Goal: Information Seeking & Learning: Learn about a topic

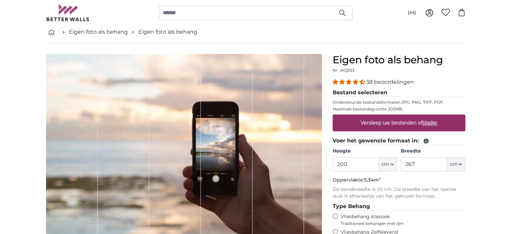
scroll to position [67, 0]
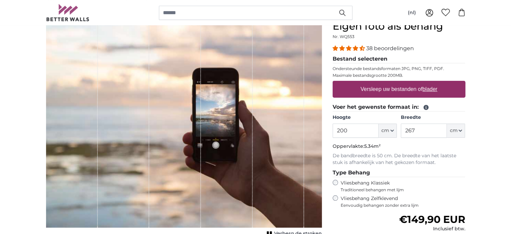
click at [344, 12] on icon "button" at bounding box center [342, 12] width 7 height 7
click at [341, 11] on icon "button" at bounding box center [342, 12] width 7 height 7
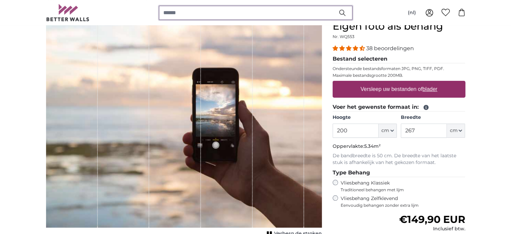
click at [245, 10] on input "search" at bounding box center [256, 13] width 194 height 14
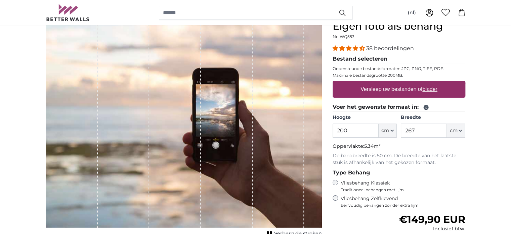
click at [340, 12] on icon "button" at bounding box center [342, 12] width 7 height 7
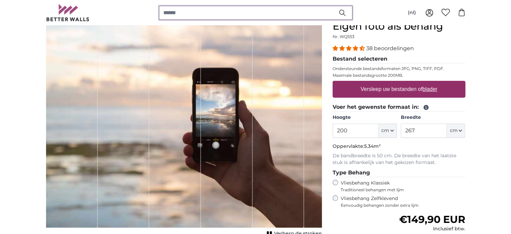
click at [177, 12] on input "search" at bounding box center [256, 13] width 194 height 14
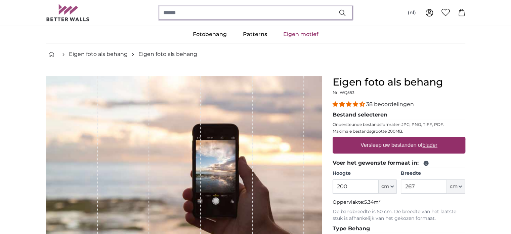
scroll to position [0, 0]
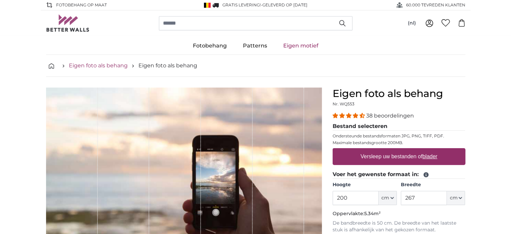
click at [106, 66] on link "Eigen foto als behang" at bounding box center [98, 65] width 59 height 8
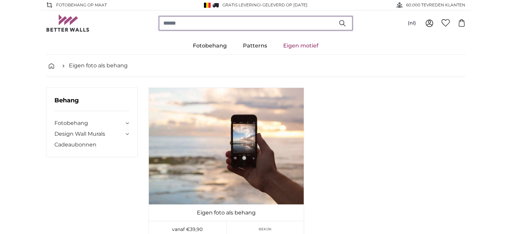
click at [264, 21] on input "search" at bounding box center [256, 23] width 194 height 14
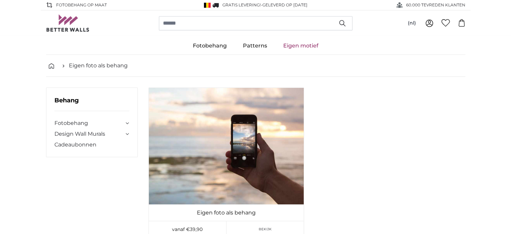
click at [341, 21] on icon "button" at bounding box center [342, 23] width 7 height 7
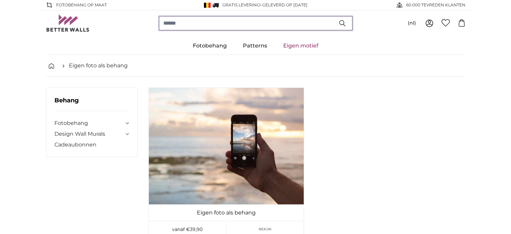
click at [181, 25] on input "search" at bounding box center [256, 23] width 194 height 14
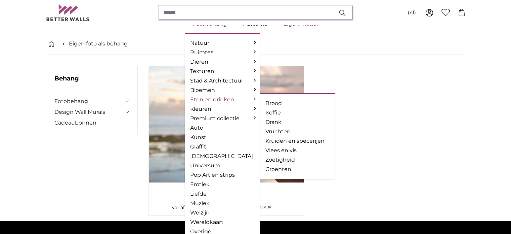
scroll to position [34, 0]
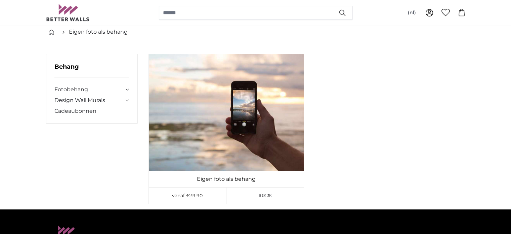
click at [343, 12] on icon "button" at bounding box center [342, 12] width 7 height 7
click at [344, 12] on icon "button" at bounding box center [342, 12] width 7 height 7
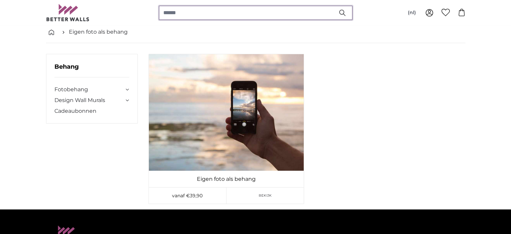
click at [174, 12] on input "search" at bounding box center [256, 13] width 194 height 14
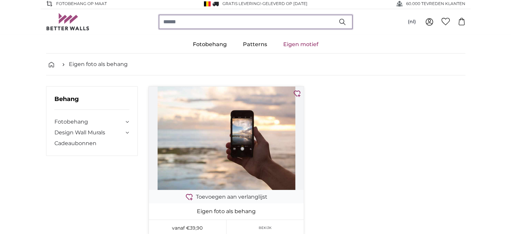
scroll to position [0, 0]
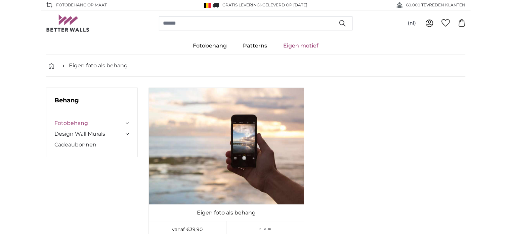
click at [71, 122] on link "Fotobehang" at bounding box center [89, 123] width 70 height 8
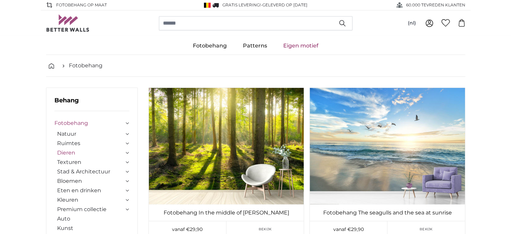
click at [74, 150] on link "Dieren" at bounding box center [90, 153] width 67 height 8
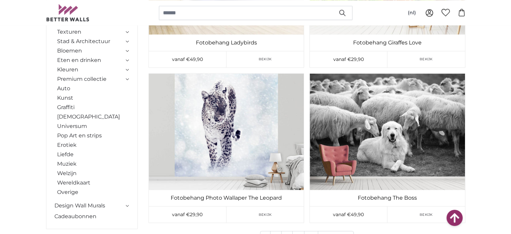
scroll to position [3595, 0]
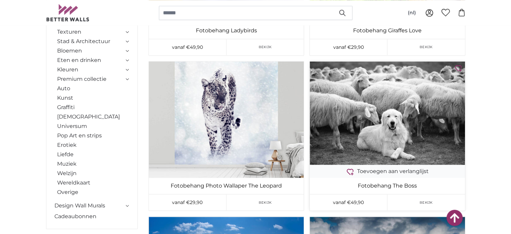
click at [394, 120] on img at bounding box center [387, 112] width 155 height 103
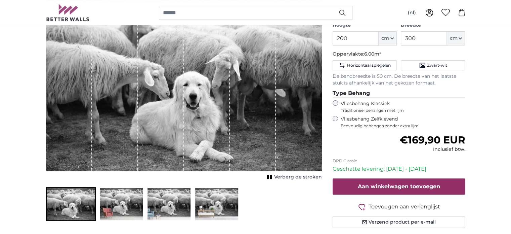
scroll to position [34, 0]
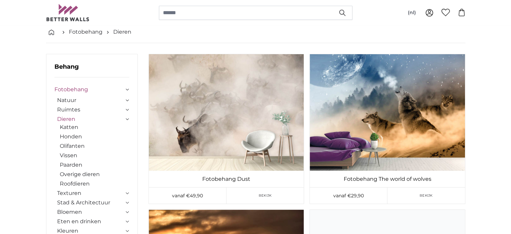
scroll to position [3595, 0]
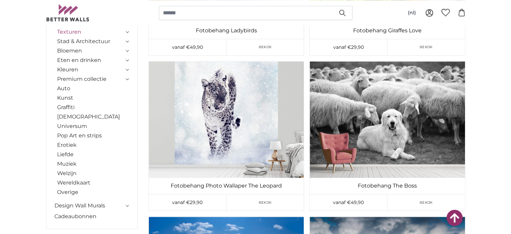
click at [71, 31] on link "Texturen" at bounding box center [90, 32] width 67 height 8
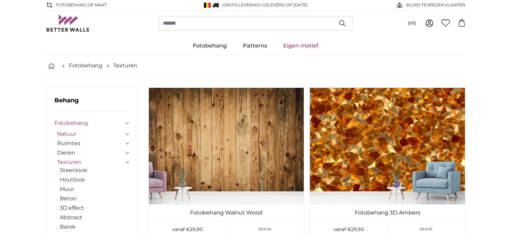
click at [68, 133] on link "Natuur" at bounding box center [90, 134] width 67 height 8
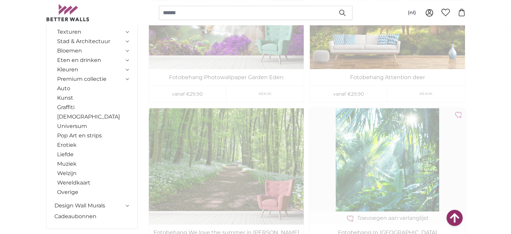
scroll to position [302, 0]
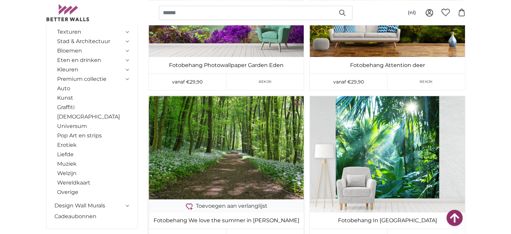
click at [230, 149] on img at bounding box center [226, 147] width 155 height 103
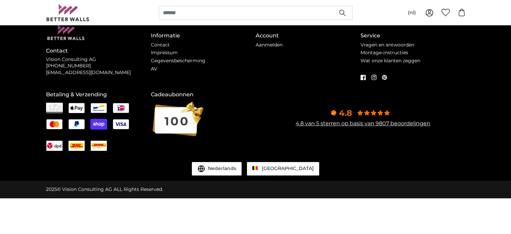
scroll to position [0, 0]
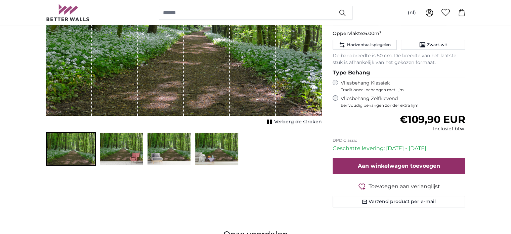
scroll to position [168, 0]
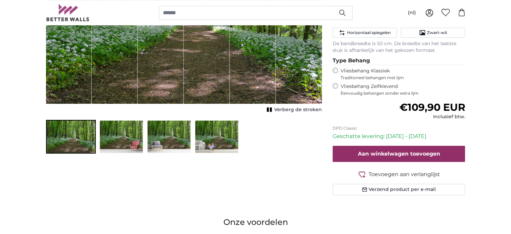
click at [126, 132] on img "Go to slide 2" at bounding box center [121, 137] width 44 height 34
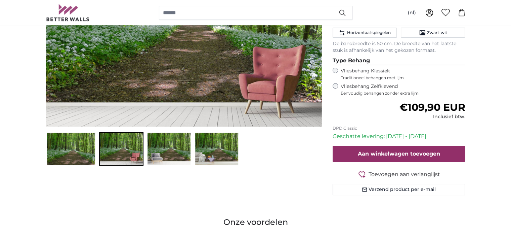
click at [171, 143] on img "Go to slide 3" at bounding box center [169, 149] width 44 height 34
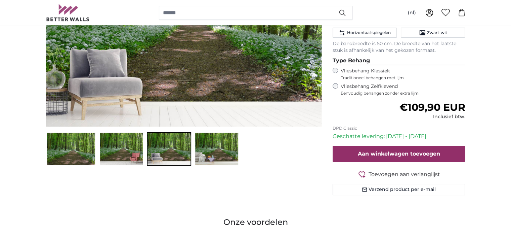
click at [220, 149] on img "Go to slide 4" at bounding box center [217, 149] width 44 height 34
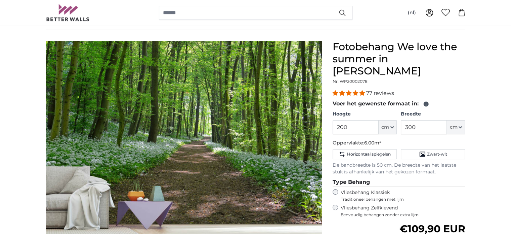
scroll to position [0, 0]
